Goal: Manage account settings

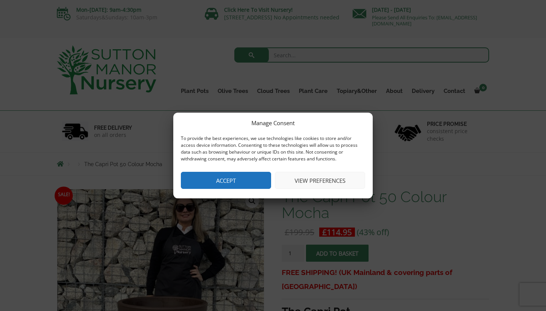
click at [316, 181] on button "View preferences" at bounding box center [320, 180] width 90 height 17
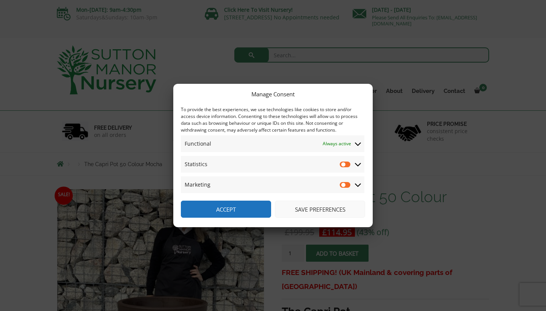
click at [348, 164] on input "Statistics" at bounding box center [345, 164] width 11 height 8
click at [344, 161] on input "Statistics" at bounding box center [345, 164] width 11 height 8
click at [357, 184] on icon at bounding box center [358, 184] width 6 height 7
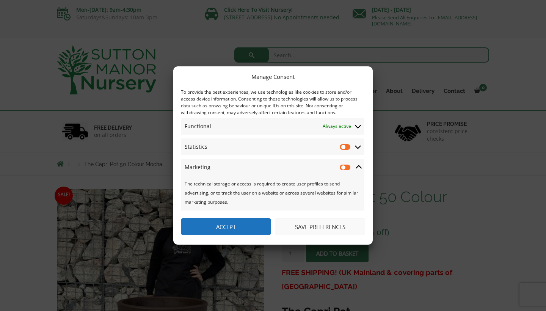
click at [358, 146] on icon at bounding box center [358, 146] width 6 height 7
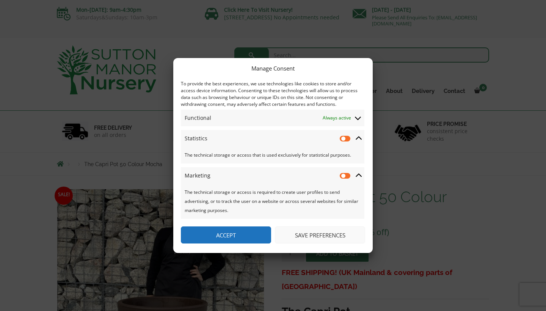
click at [346, 138] on input "Statistics" at bounding box center [345, 139] width 11 height 8
click at [342, 139] on input "Statistics" at bounding box center [345, 139] width 11 height 8
checkbox input "false"
click at [294, 231] on button "Save preferences" at bounding box center [320, 234] width 90 height 17
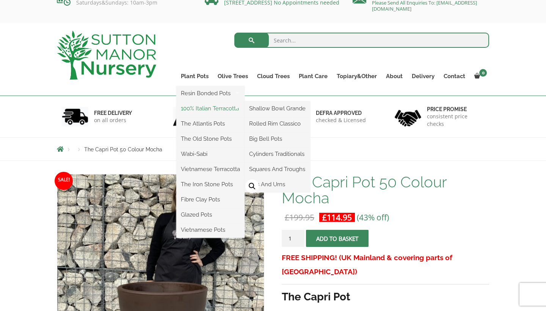
scroll to position [16, 0]
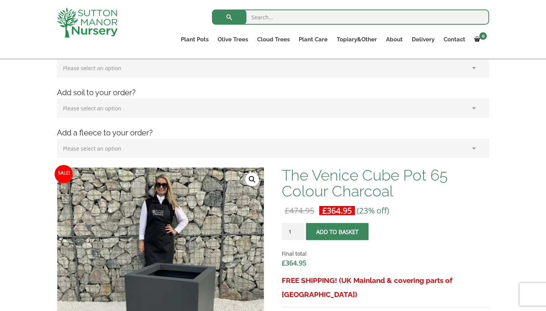
scroll to position [108, 0]
